Goal: Transaction & Acquisition: Subscribe to service/newsletter

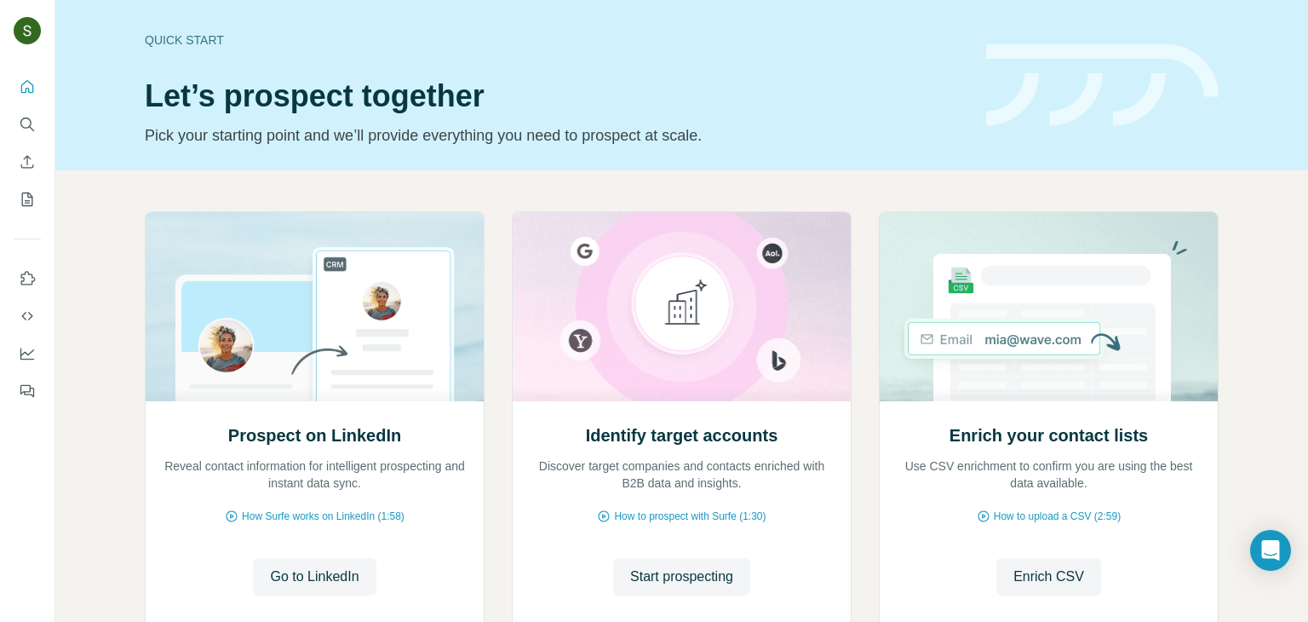
scroll to position [114, 0]
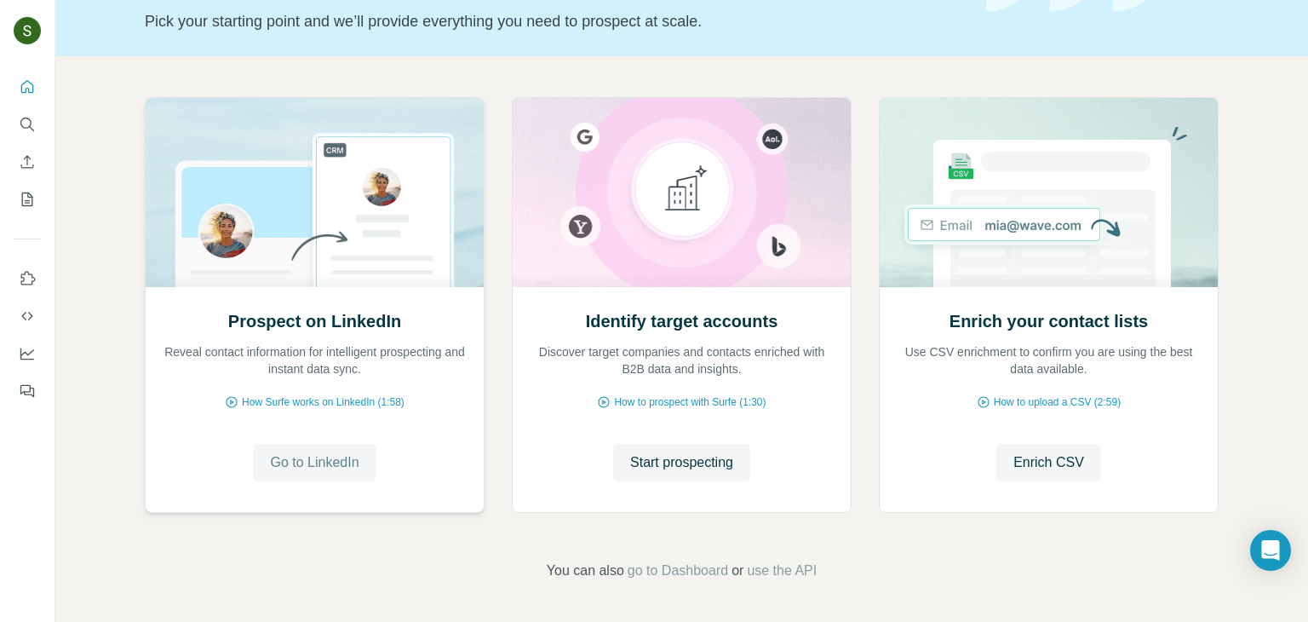
click at [312, 461] on span "Go to LinkedIn" at bounding box center [314, 462] width 89 height 20
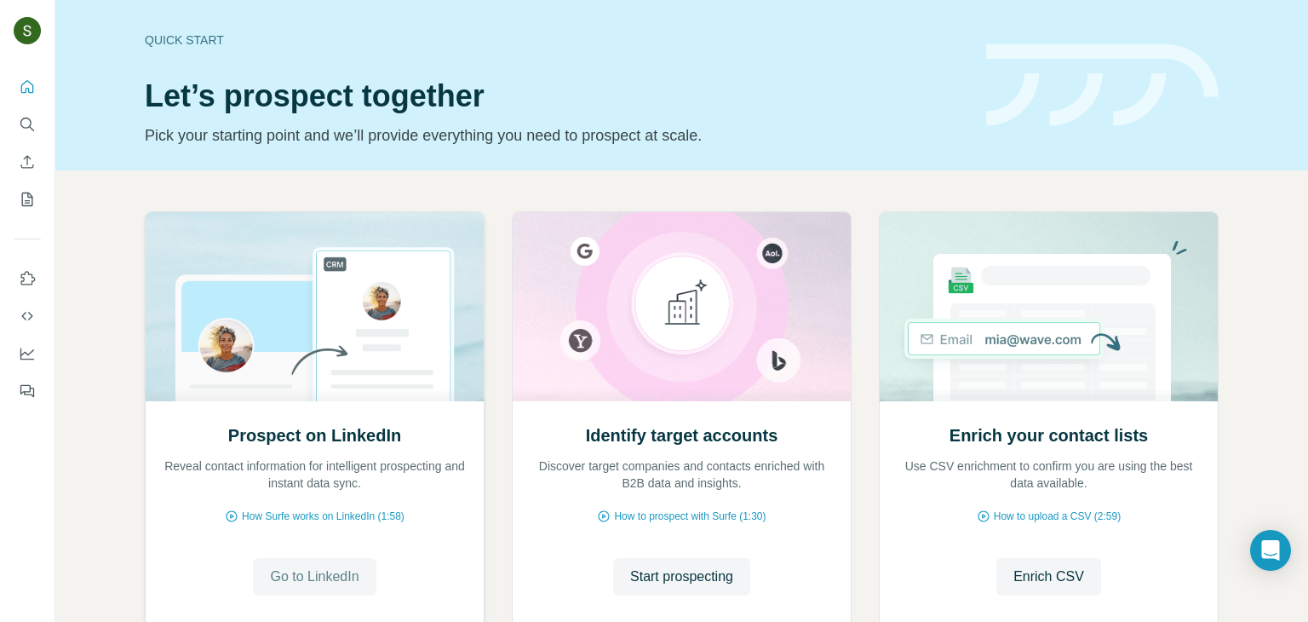
click at [324, 571] on span "Go to LinkedIn" at bounding box center [314, 576] width 89 height 20
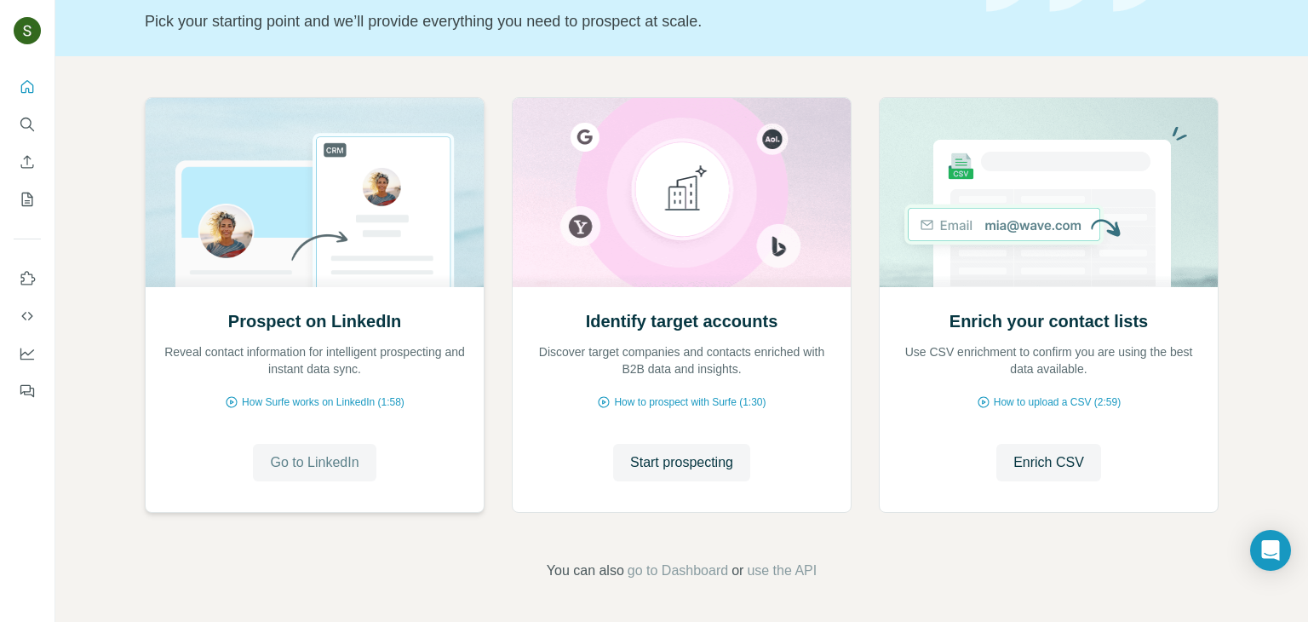
click at [318, 458] on span "Go to LinkedIn" at bounding box center [314, 462] width 89 height 20
click at [331, 460] on span "Go to LinkedIn" at bounding box center [314, 462] width 89 height 20
